Goal: Task Accomplishment & Management: Manage account settings

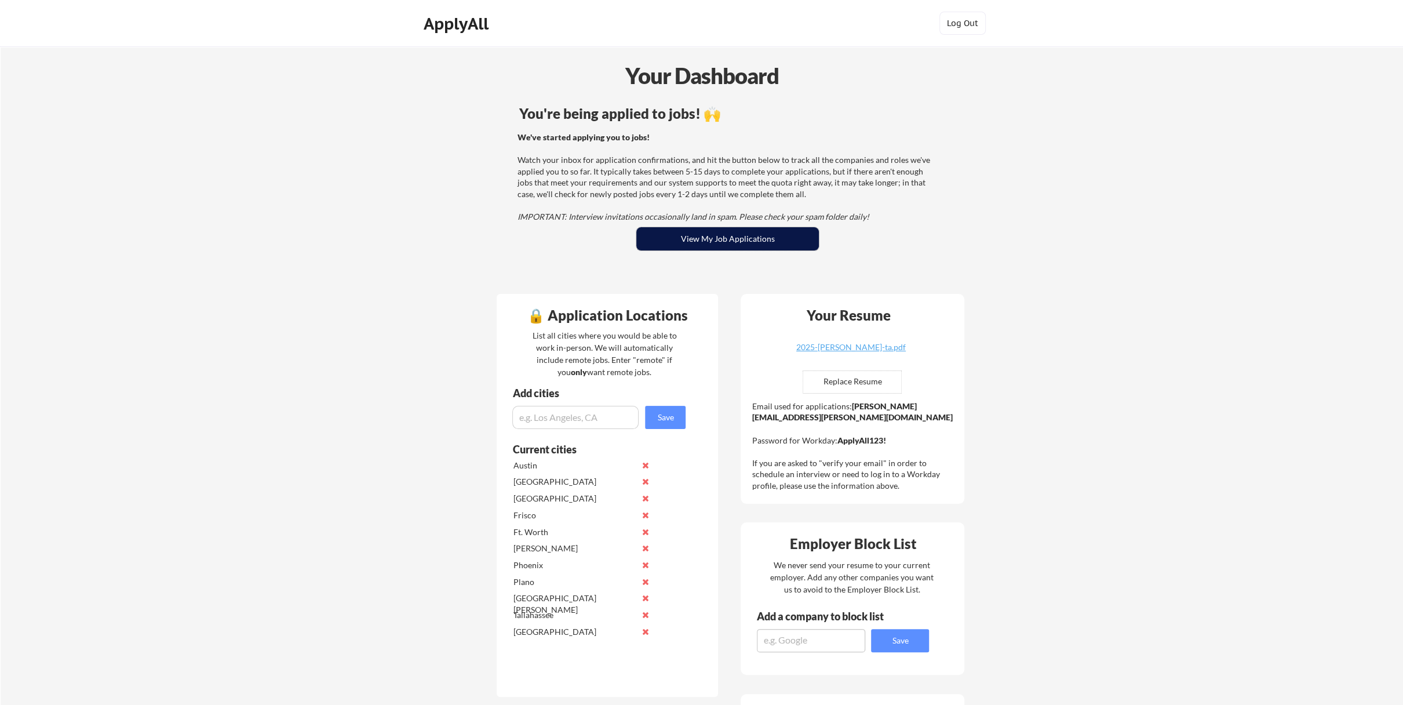
click at [704, 238] on button "View My Job Applications" at bounding box center [727, 238] width 183 height 23
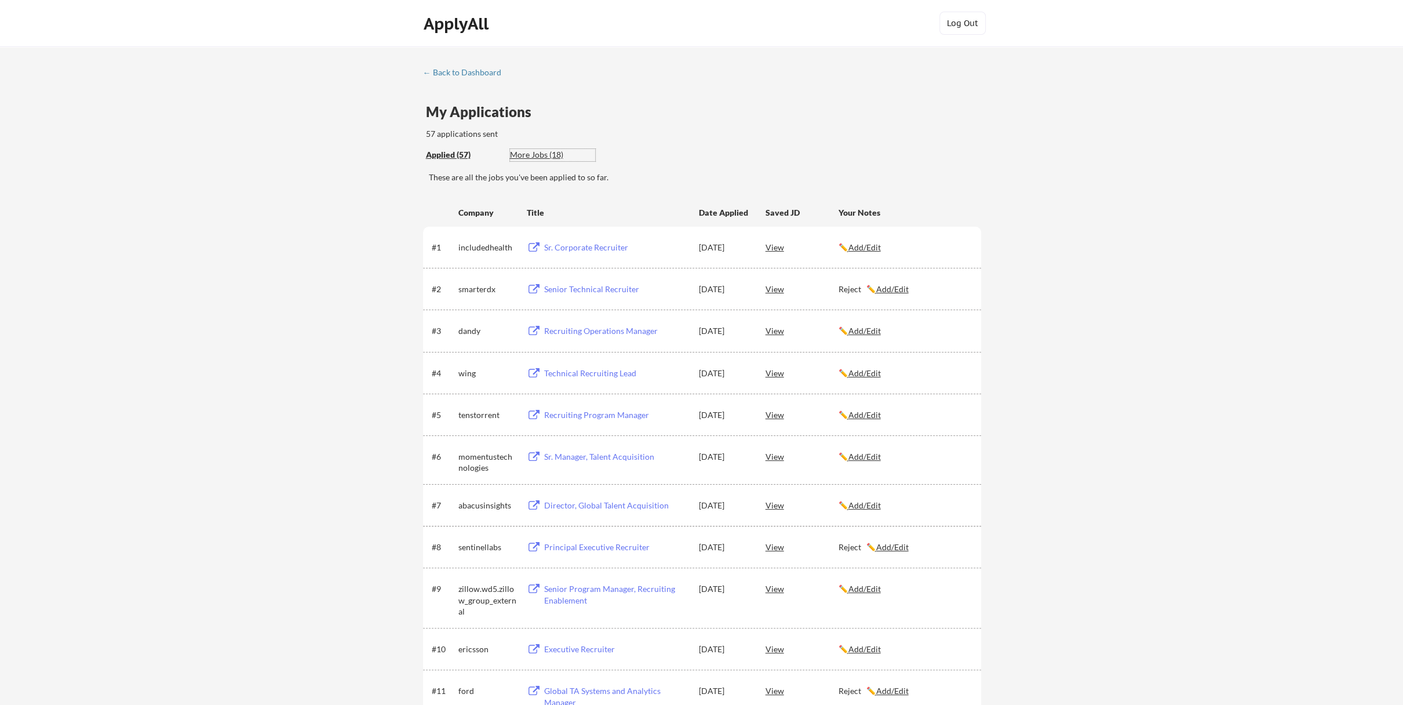
click at [538, 154] on div "More Jobs (18)" at bounding box center [552, 155] width 85 height 12
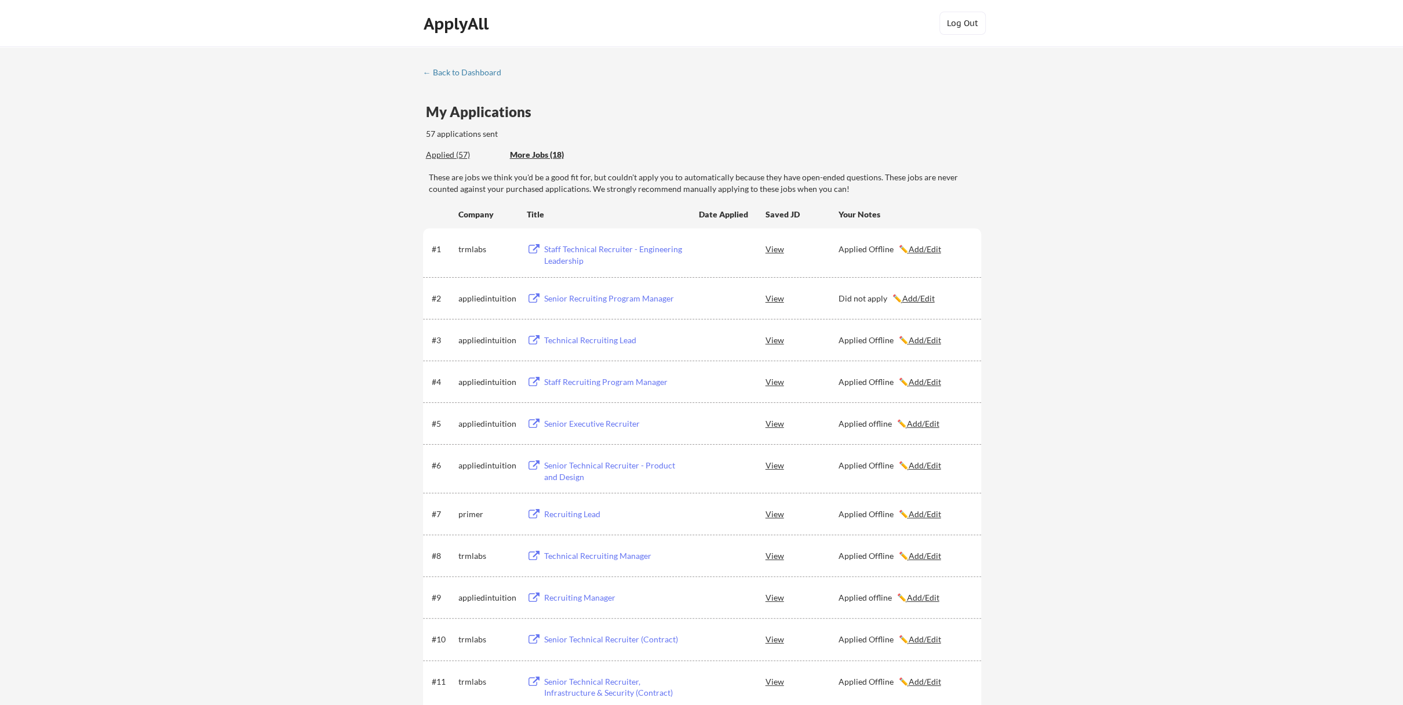
click at [444, 152] on div "Applied (57)" at bounding box center [463, 155] width 75 height 12
